Goal: Information Seeking & Learning: Learn about a topic

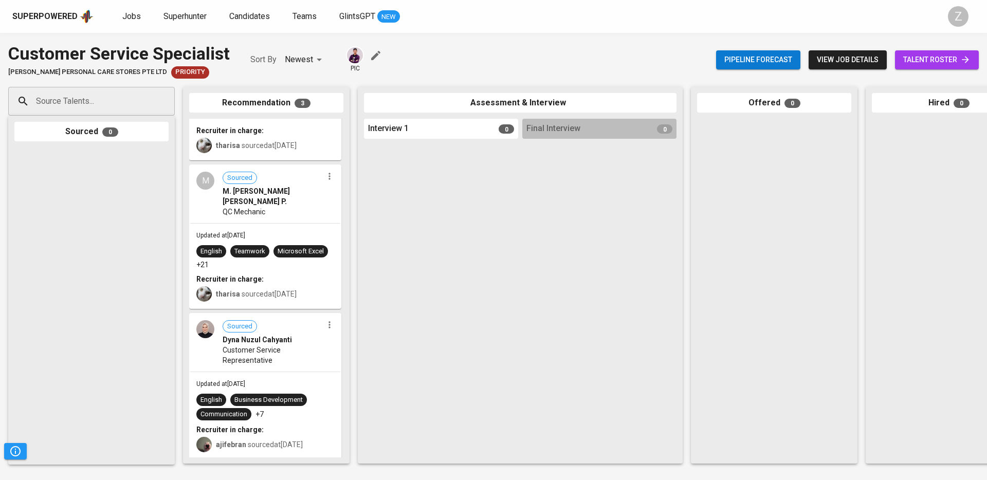
scroll to position [59, 0]
click at [307, 222] on div "Updated at Sep 03, 2025 English Teamwork Microsoft Excel +21 Recruiter in charg…" at bounding box center [265, 264] width 150 height 84
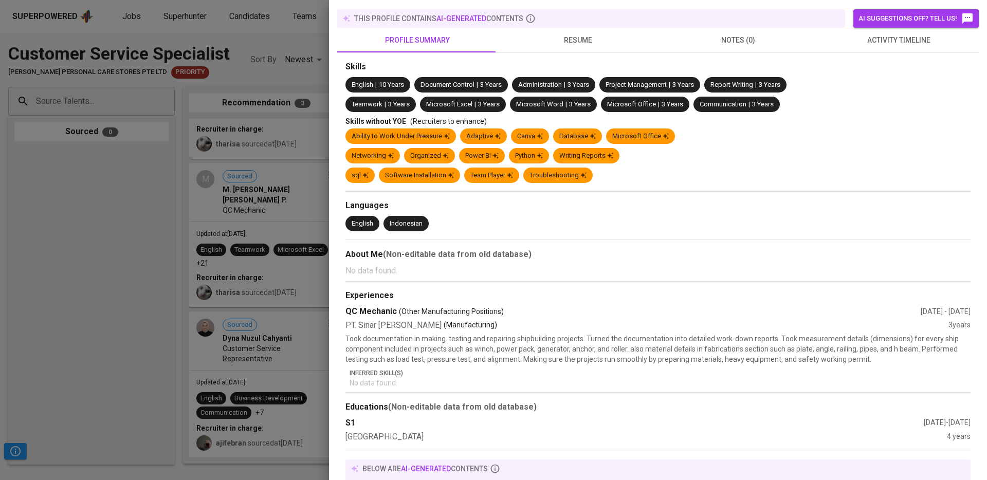
scroll to position [0, 0]
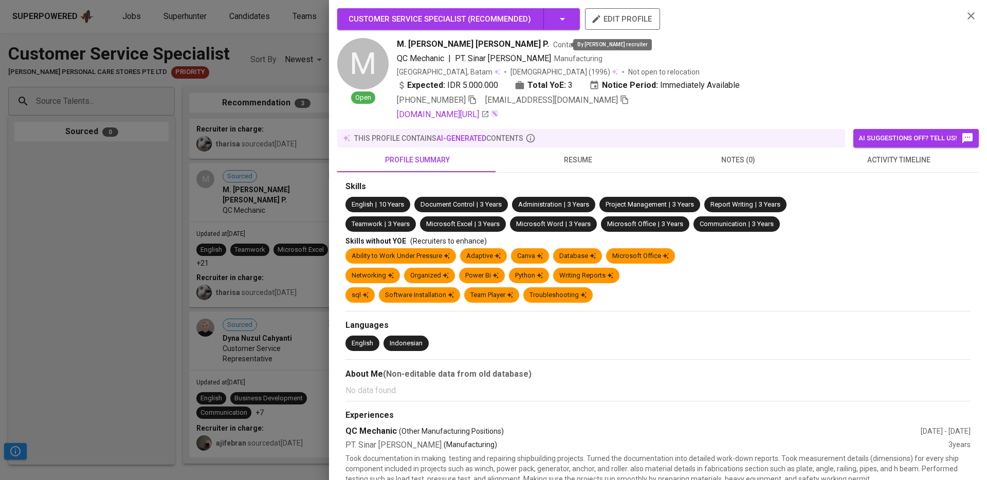
click at [613, 44] on icon at bounding box center [618, 45] width 10 height 10
click at [156, 209] on div at bounding box center [493, 240] width 987 height 480
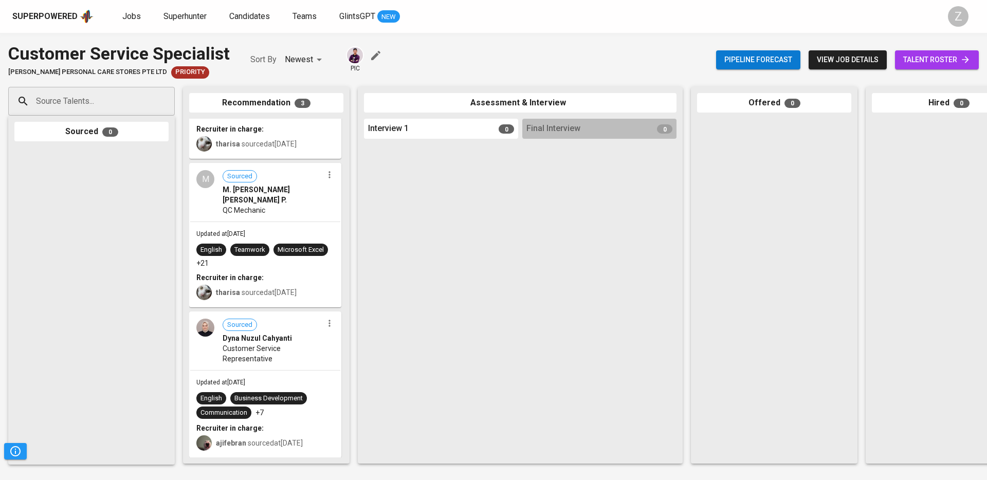
click at [270, 186] on span "M. Imran Syah Alam P." at bounding box center [273, 195] width 100 height 21
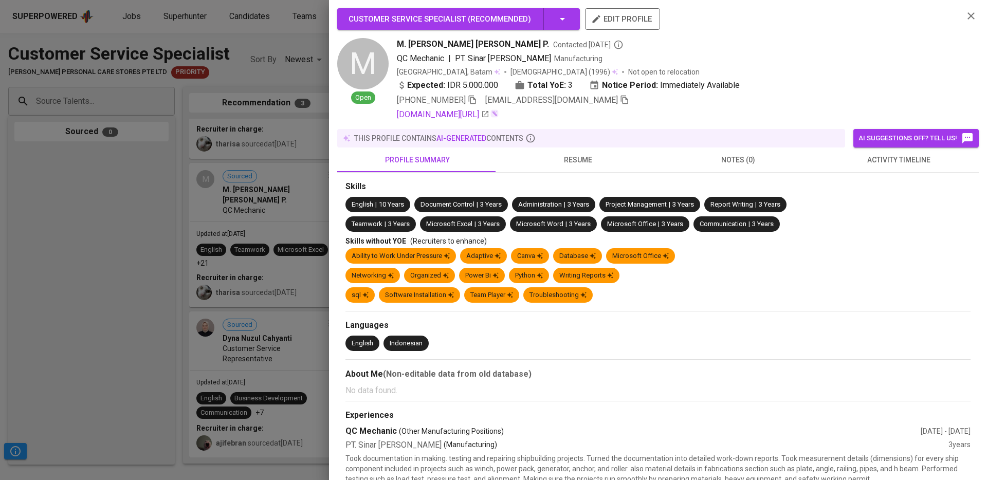
click at [35, 169] on div at bounding box center [493, 240] width 987 height 480
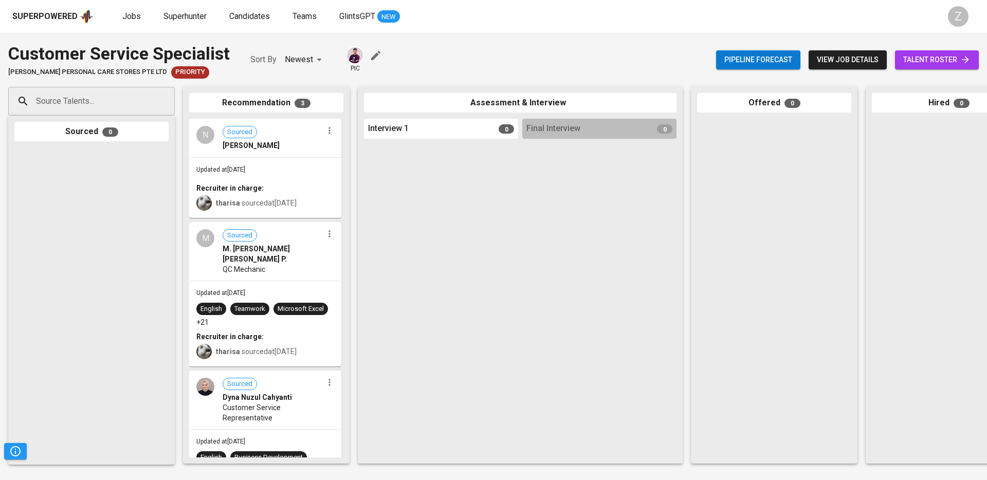
click at [269, 152] on div "N Sourced Nadya Alifah" at bounding box center [265, 138] width 150 height 37
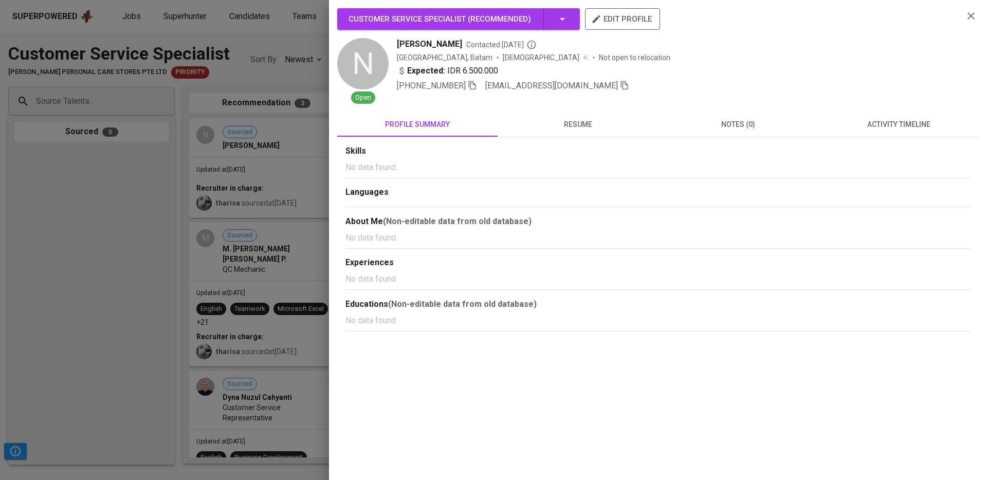
click at [577, 113] on button "resume" at bounding box center [578, 124] width 160 height 25
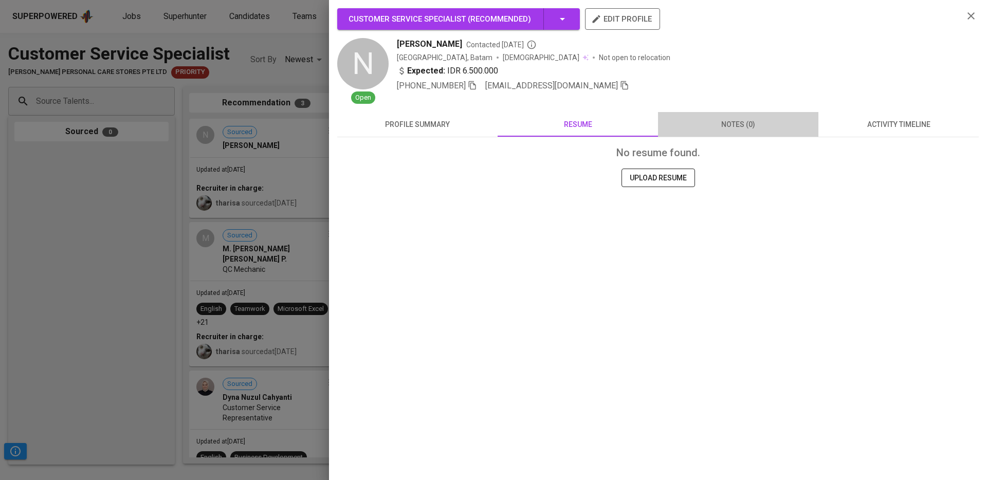
click at [738, 132] on button "notes (0)" at bounding box center [738, 124] width 160 height 25
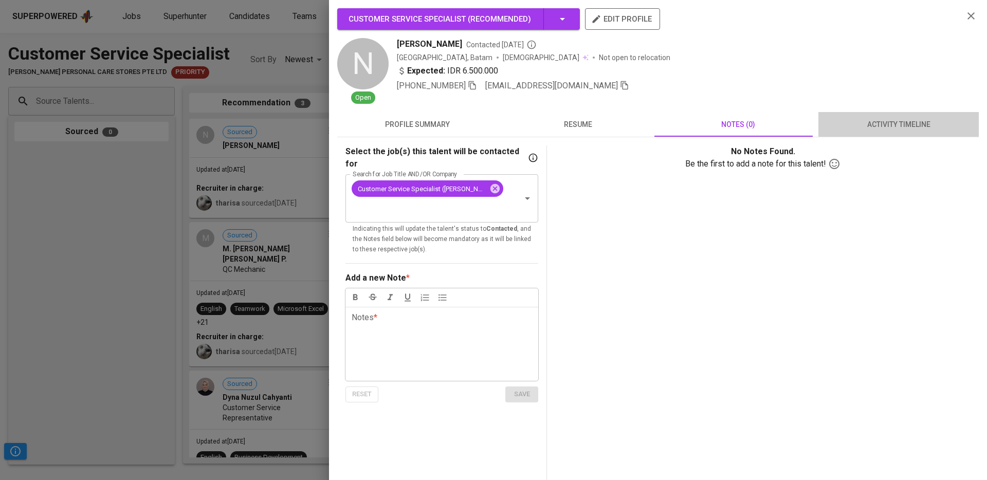
click at [910, 133] on button "activity timeline" at bounding box center [898, 124] width 160 height 25
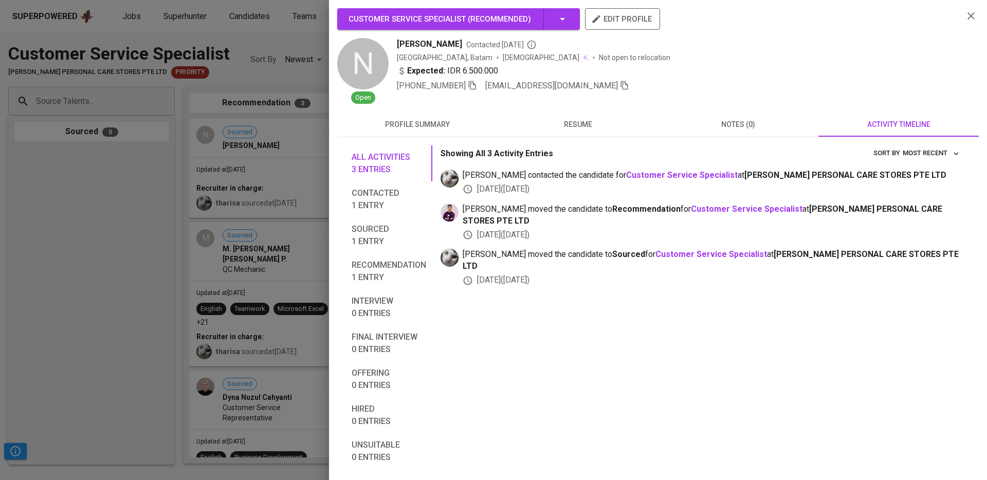
click at [138, 216] on div at bounding box center [493, 240] width 987 height 480
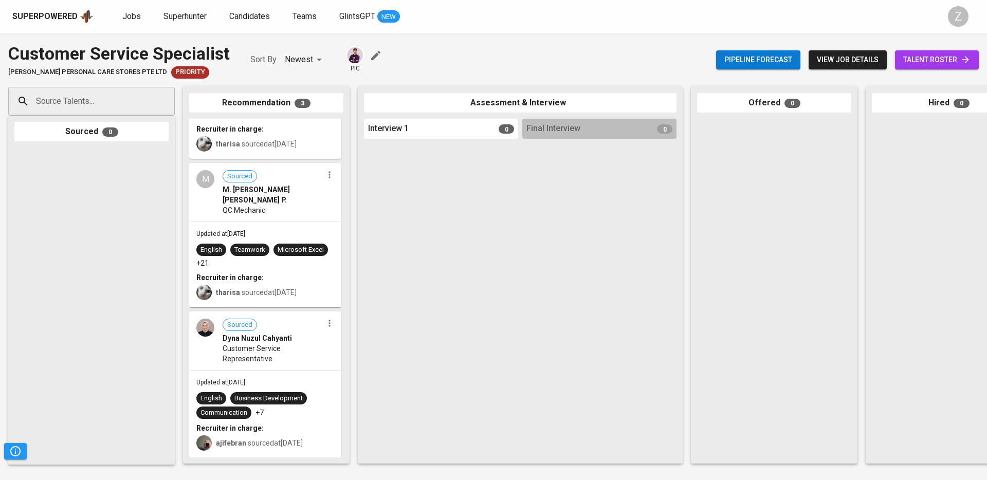
scroll to position [58, 0]
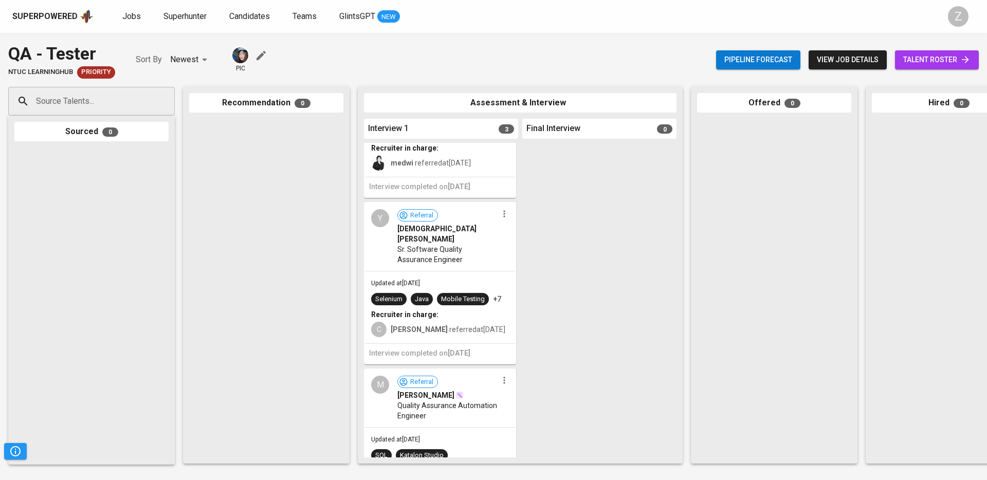
scroll to position [172, 0]
